Goal: Task Accomplishment & Management: Manage account settings

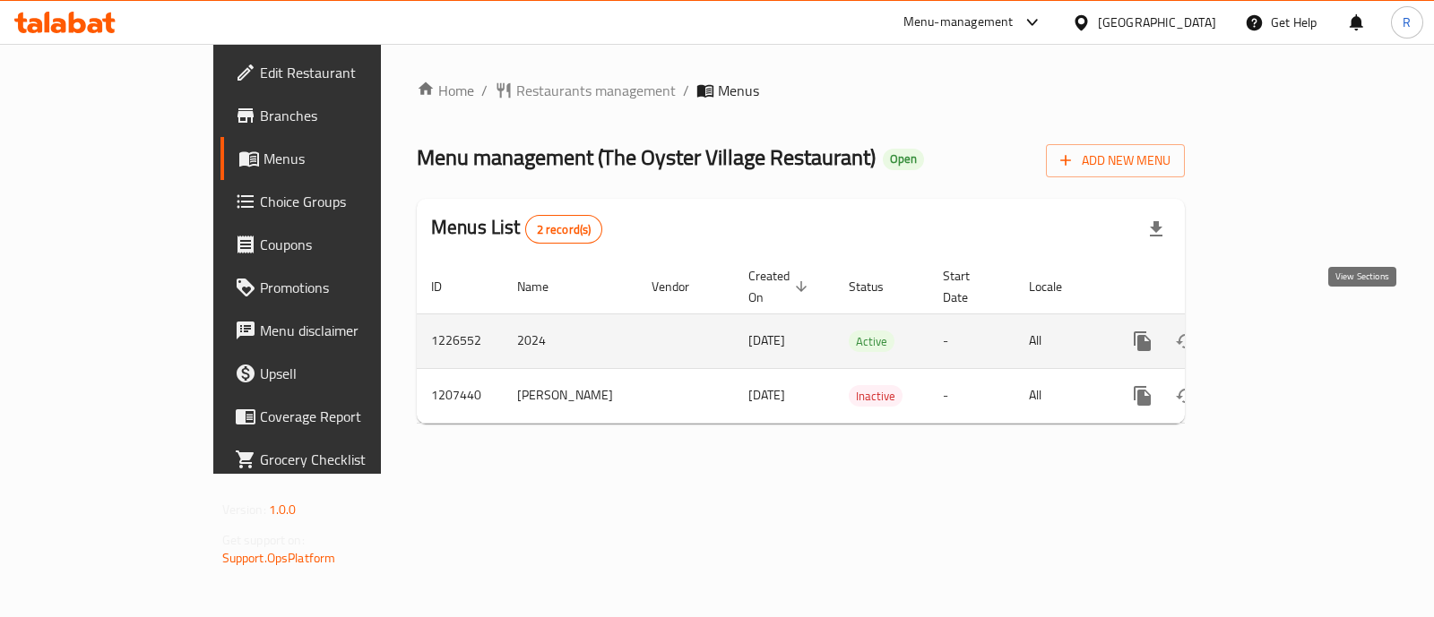
click at [1282, 331] on icon "enhanced table" at bounding box center [1272, 342] width 22 height 22
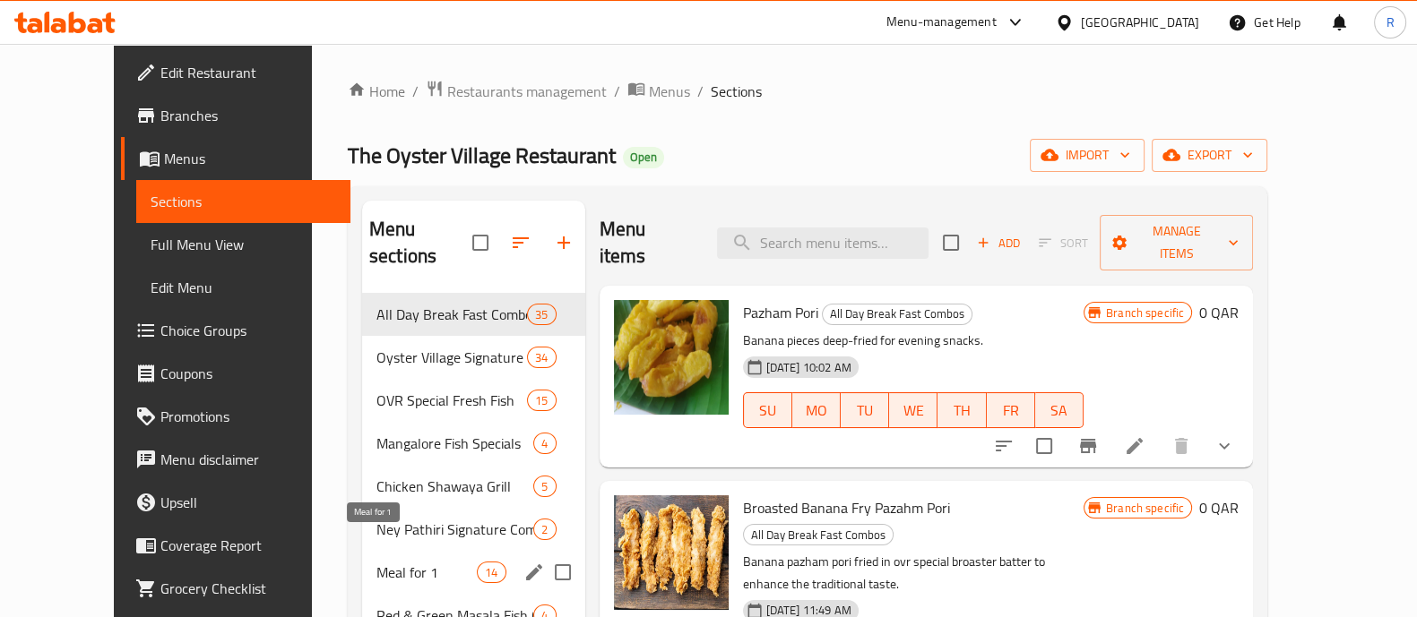
click at [385, 562] on span "Meal for 1" at bounding box center [426, 573] width 100 height 22
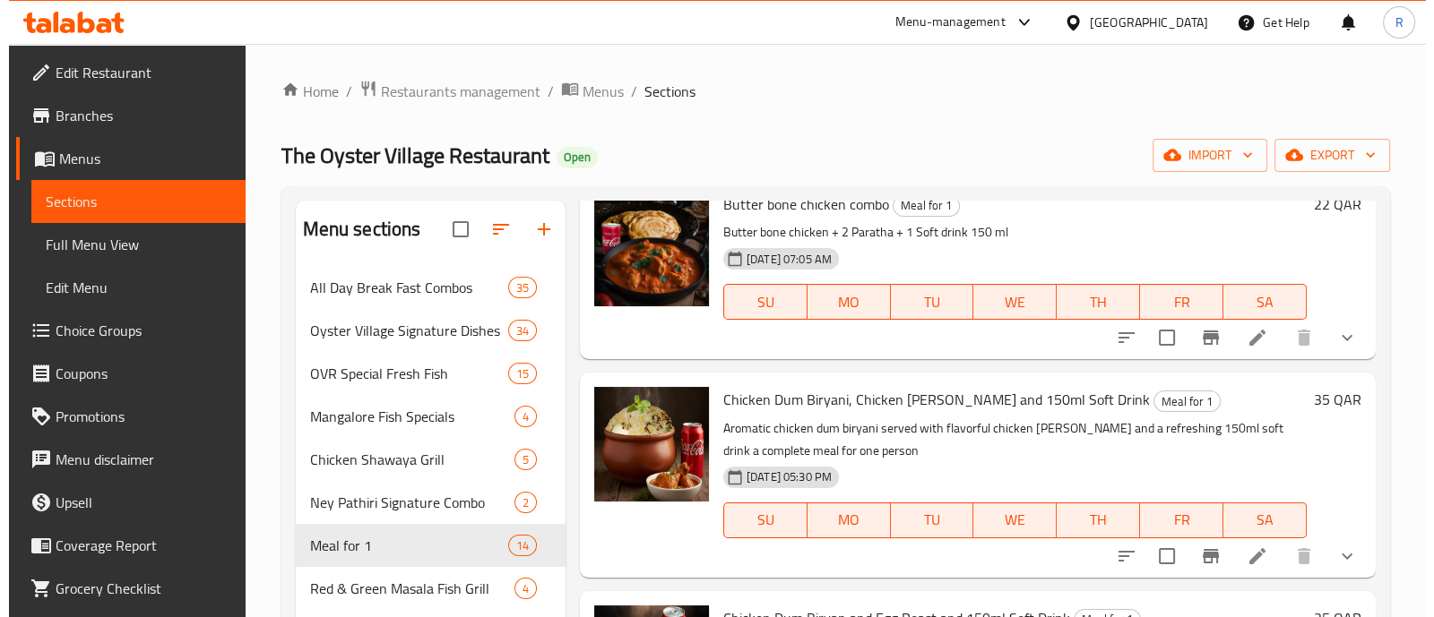
scroll to position [111, 0]
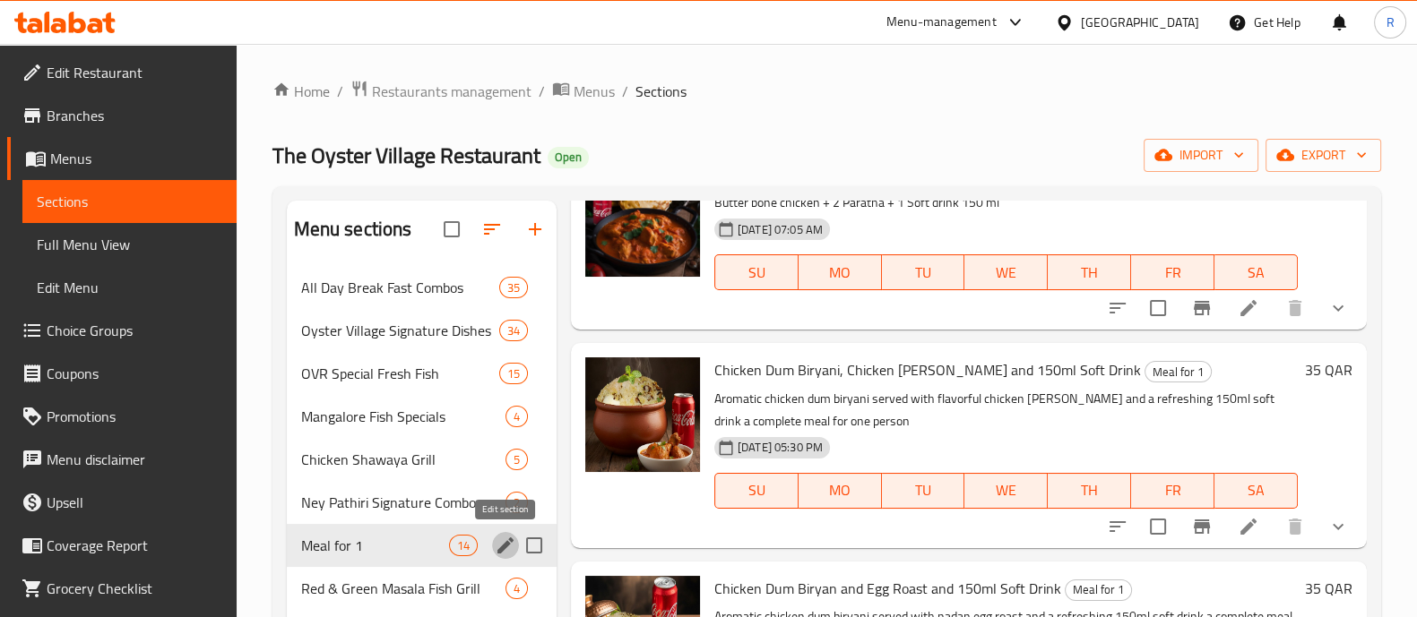
click at [492, 546] on button "edit" at bounding box center [505, 545] width 27 height 27
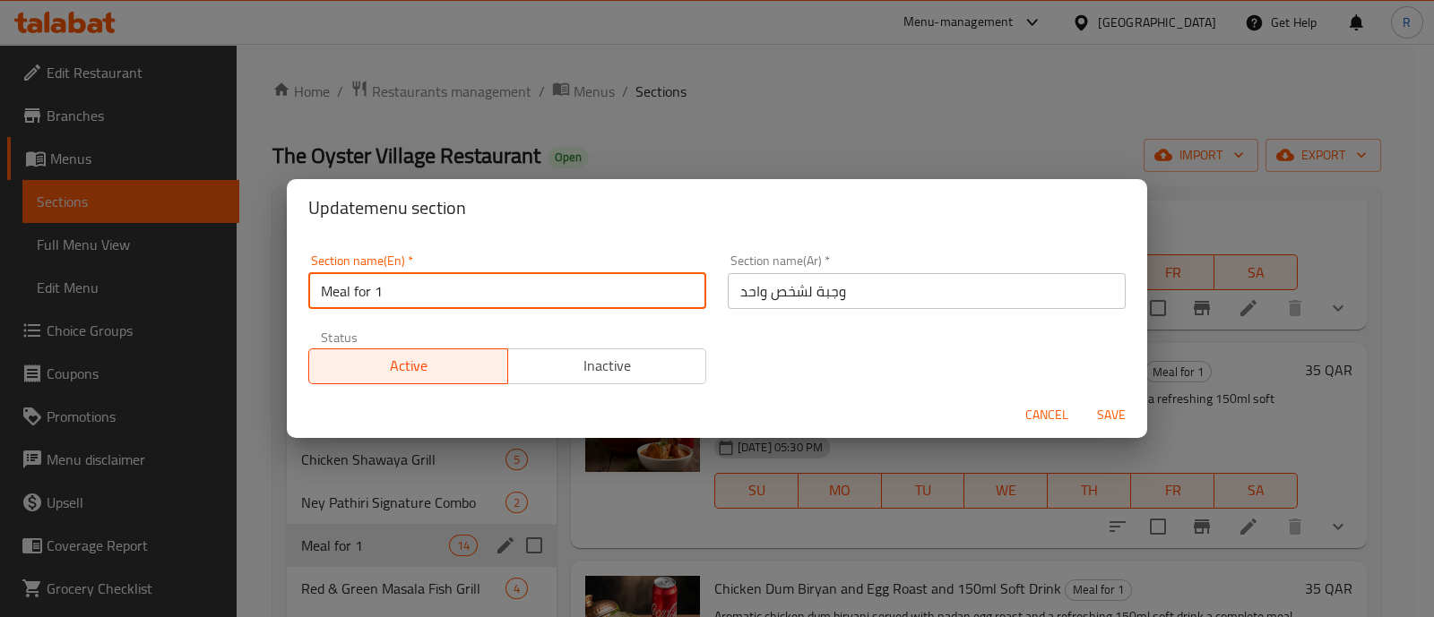
drag, startPoint x: 446, startPoint y: 302, endPoint x: 274, endPoint y: 306, distance: 172.1
click at [274, 306] on div "Update menu section Section name(En)   * Meal for 1 Section name(En) * Section …" at bounding box center [717, 308] width 1434 height 617
type input "M41"
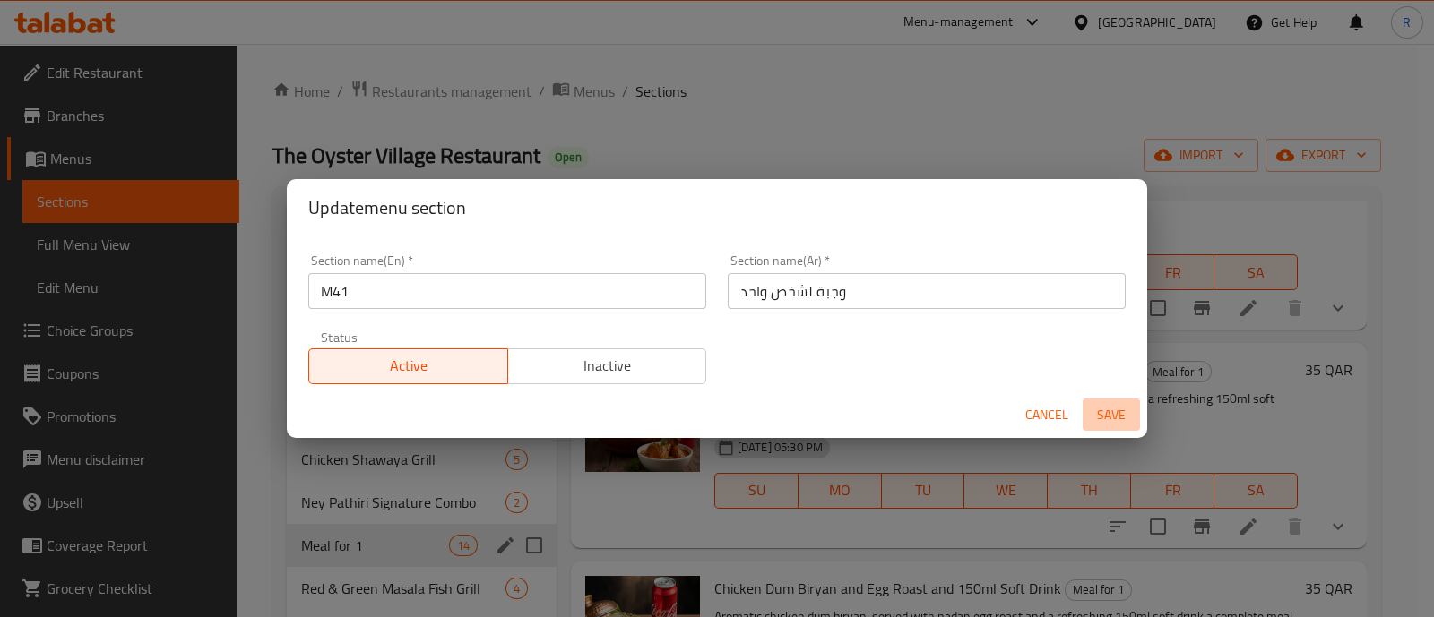
click at [1109, 410] on span "Save" at bounding box center [1111, 415] width 43 height 22
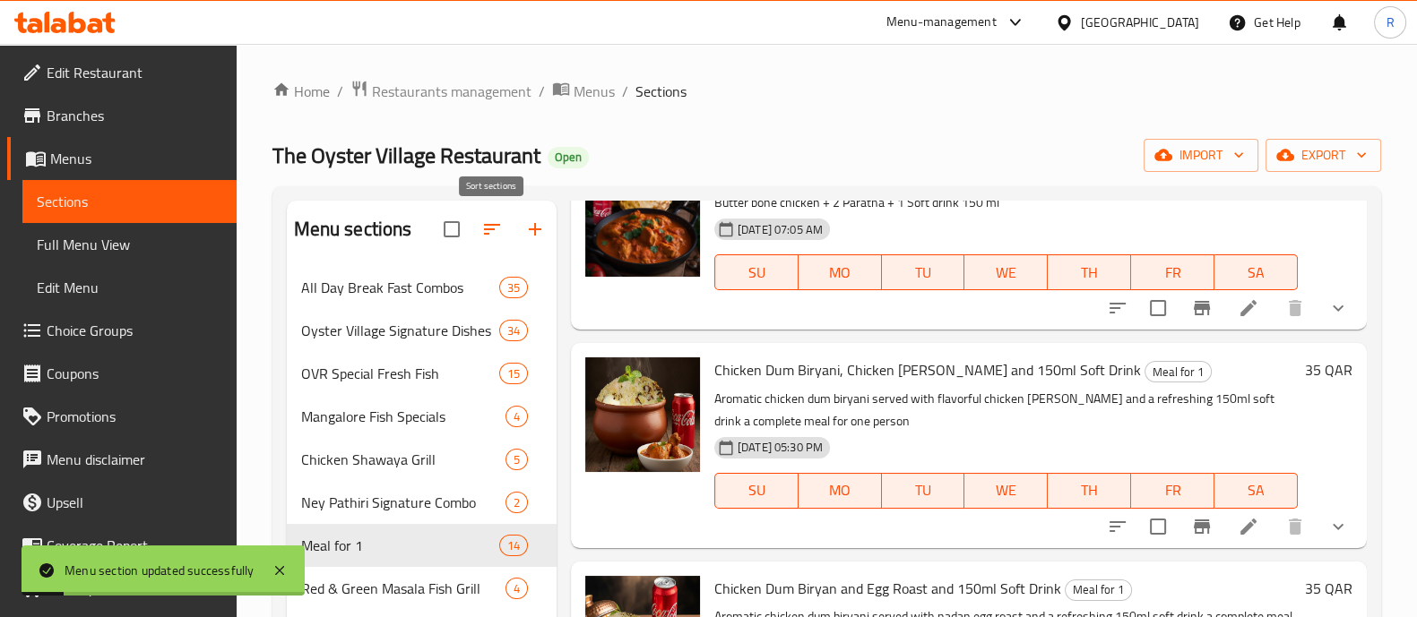
click at [487, 213] on button "button" at bounding box center [491, 229] width 43 height 43
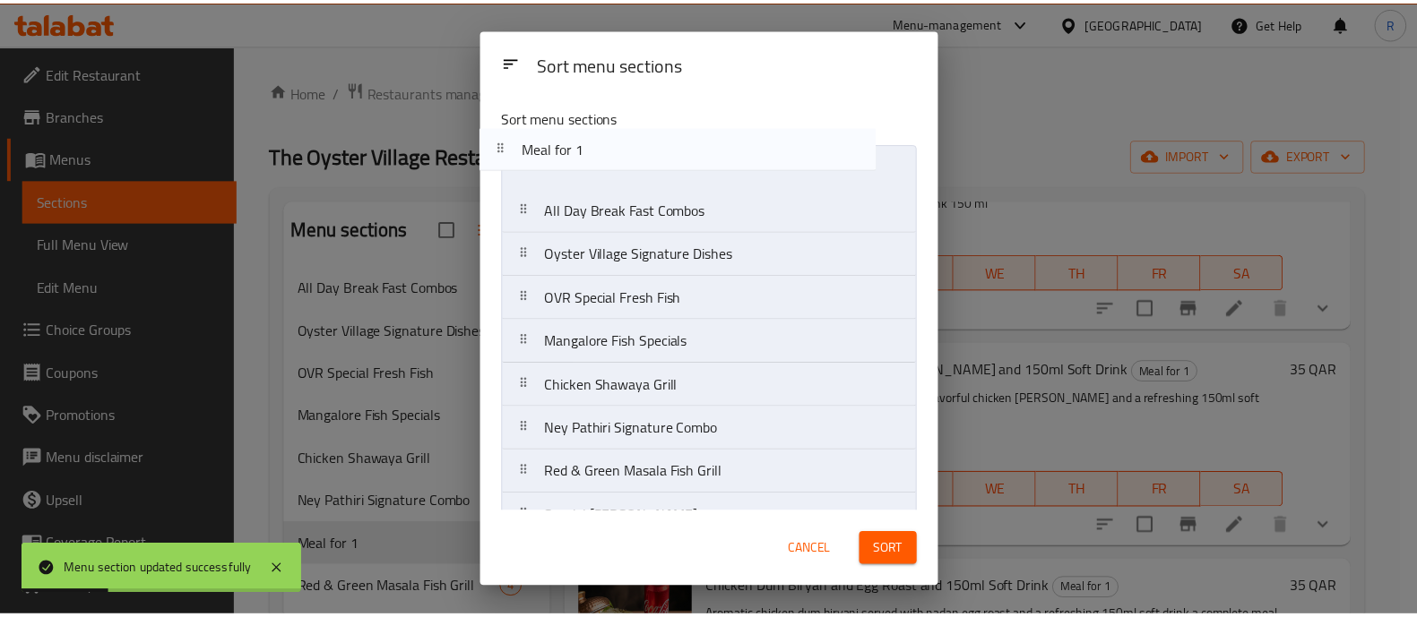
scroll to position [0, 0]
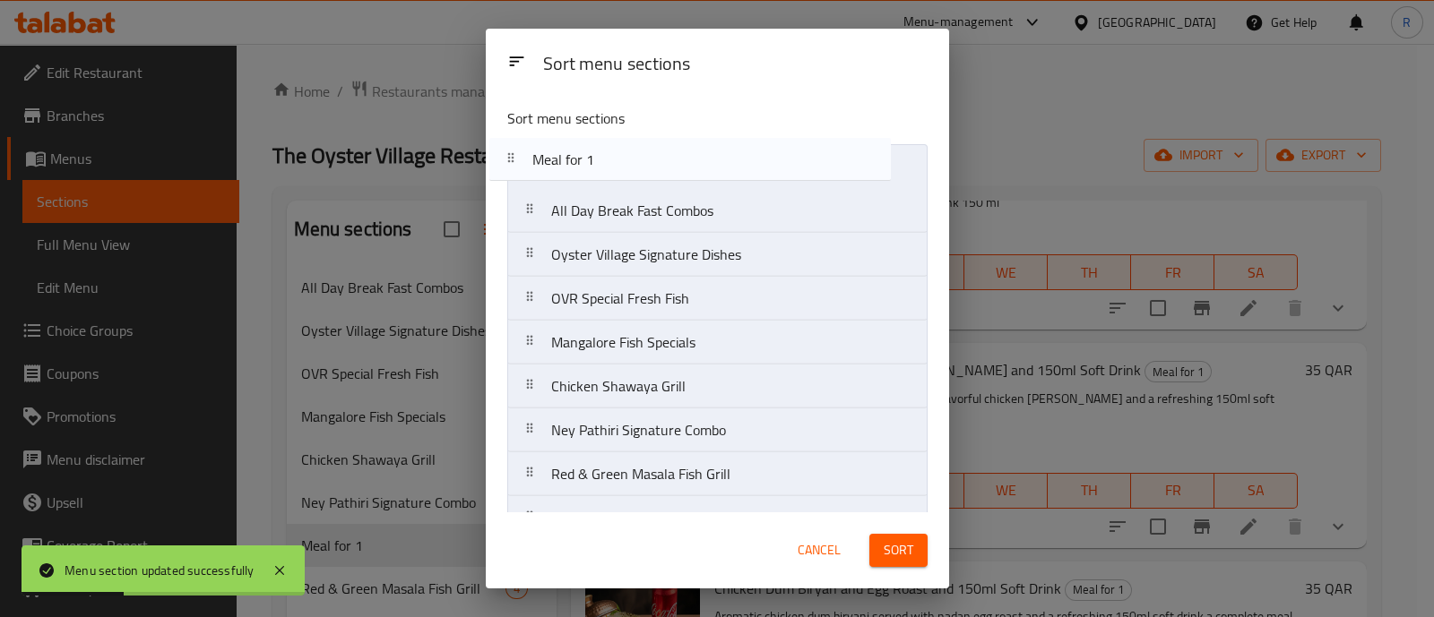
drag, startPoint x: 669, startPoint y: 443, endPoint x: 650, endPoint y: 178, distance: 265.0
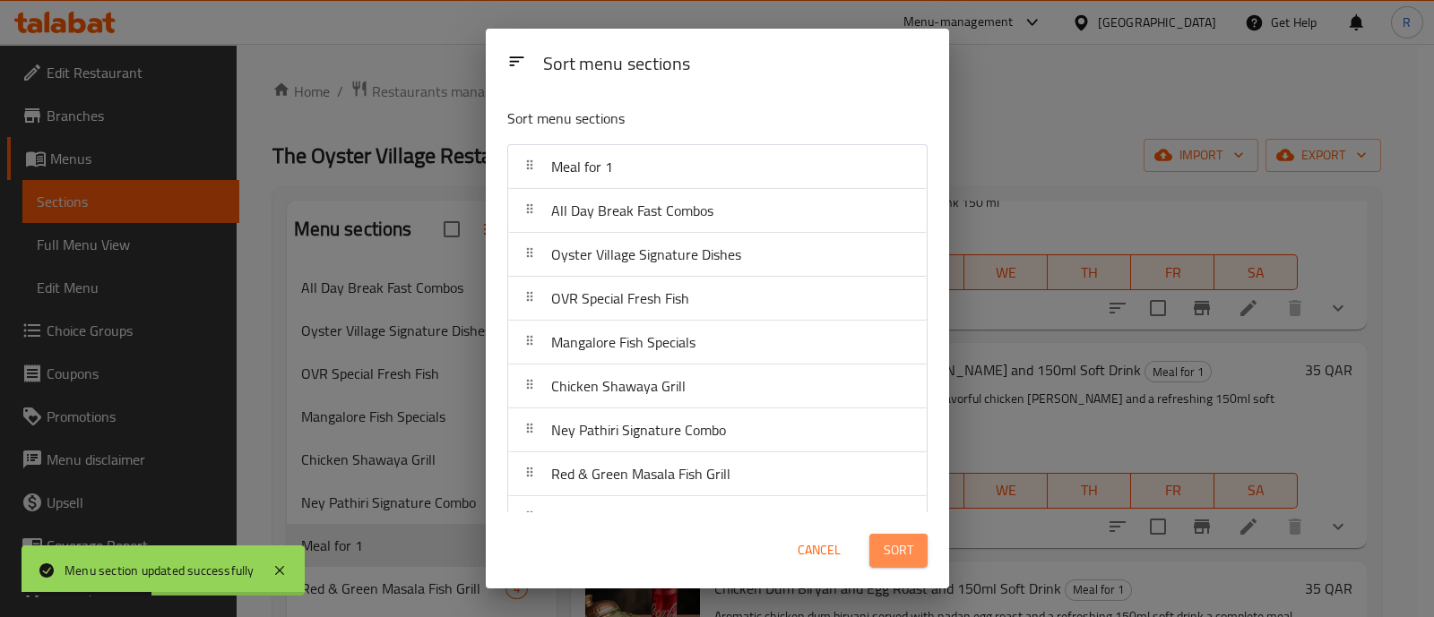
click at [893, 546] on span "Sort" at bounding box center [899, 550] width 30 height 22
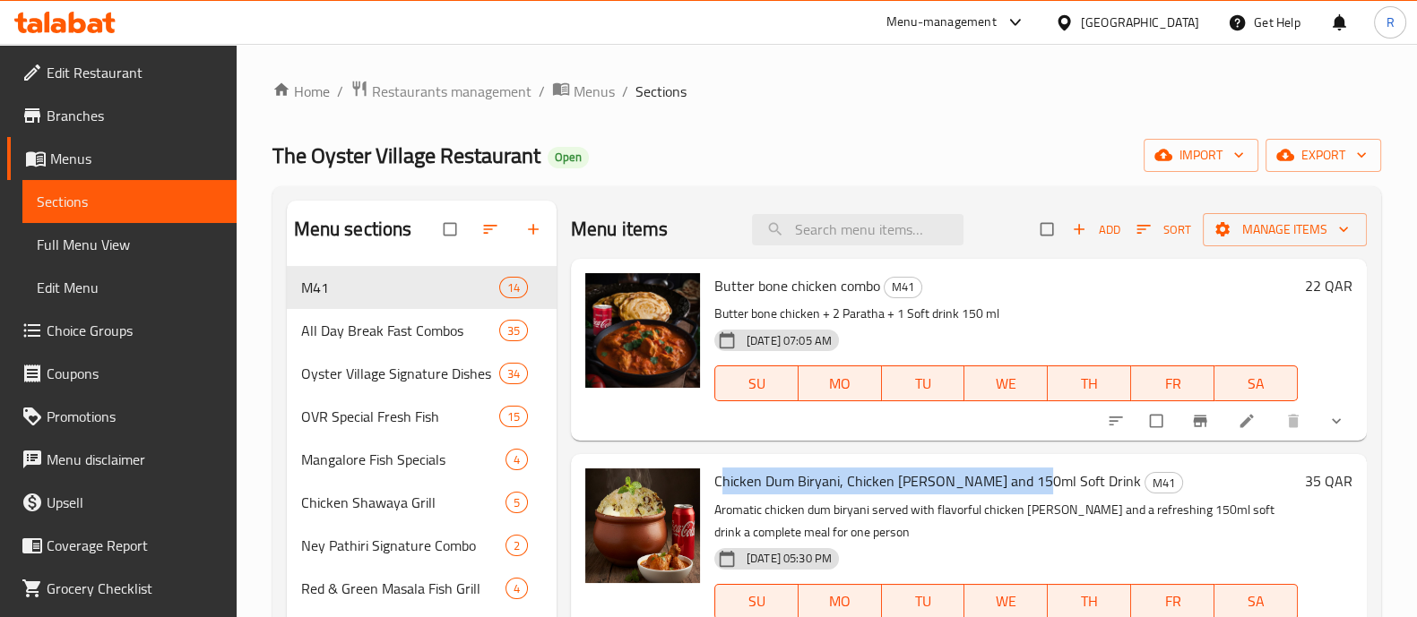
drag, startPoint x: 718, startPoint y: 482, endPoint x: 1020, endPoint y: 478, distance: 302.0
click at [1020, 478] on span "Chicken Dum Biryani, Chicken [PERSON_NAME] and 150ml Soft Drink" at bounding box center [927, 481] width 427 height 27
click at [979, 479] on span "Chicken Dum Biryani, Chicken [PERSON_NAME] and 150ml Soft Drink" at bounding box center [927, 481] width 427 height 27
drag, startPoint x: 712, startPoint y: 475, endPoint x: 1057, endPoint y: 473, distance: 344.1
click at [1057, 473] on div "Chicken Dum Biryani, Chicken Curry and 150ml Soft Drink M41 Aromatic chicken du…" at bounding box center [1006, 557] width 598 height 190
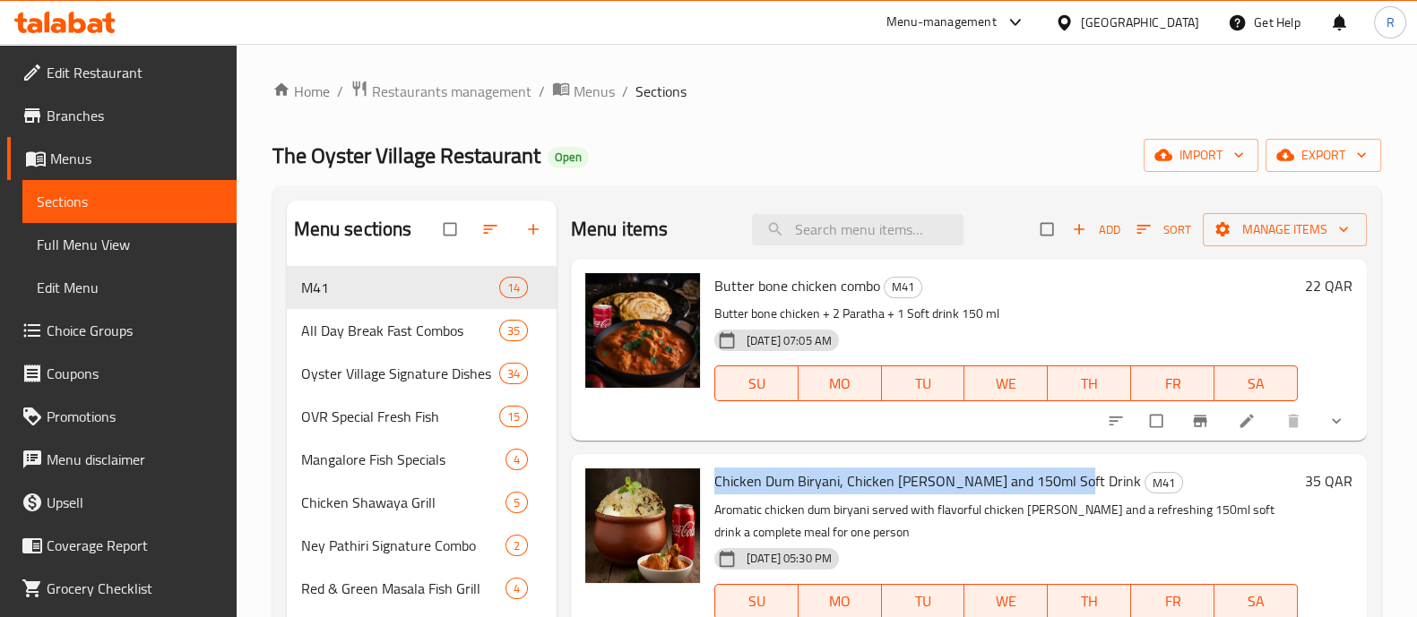
copy span "Chicken Dum Biryani, Chicken [PERSON_NAME] and 150ml Soft Drink"
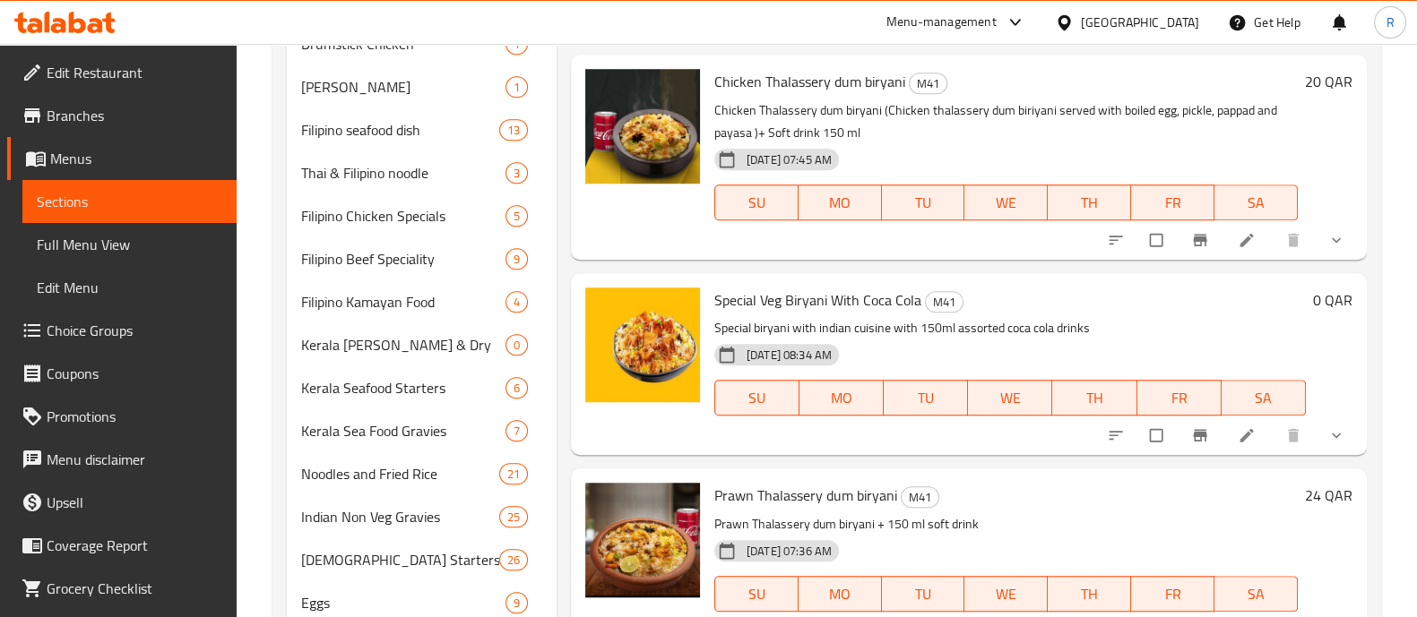
scroll to position [1751, 0]
